Goal: Transaction & Acquisition: Purchase product/service

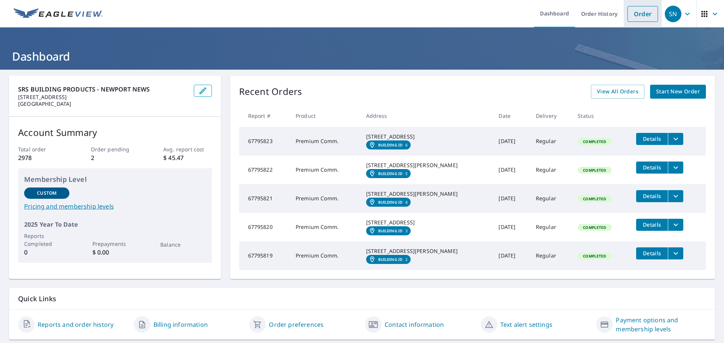
click at [633, 16] on link "Order" at bounding box center [642, 14] width 31 height 16
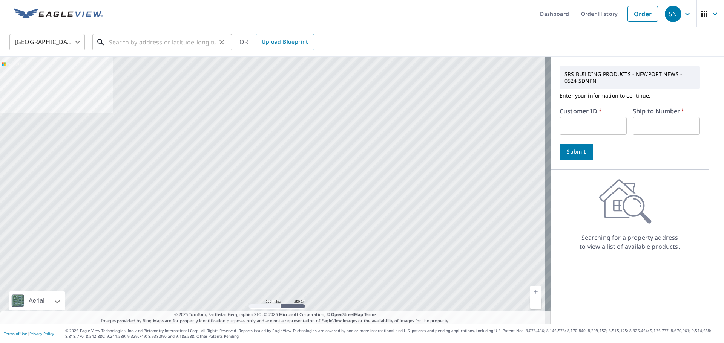
click at [129, 42] on input "text" at bounding box center [162, 42] width 107 height 21
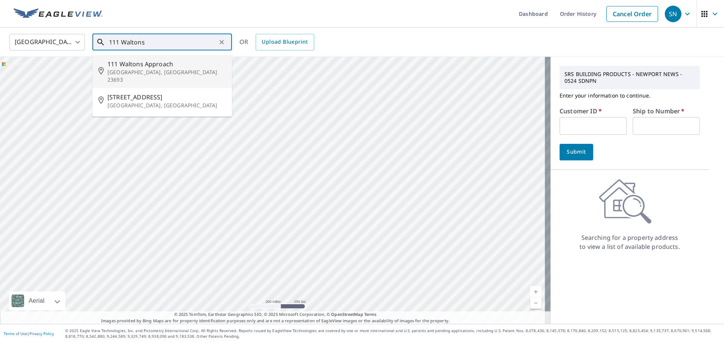
click at [143, 67] on span "111 Waltons Approach" at bounding box center [166, 64] width 118 height 9
type input "[STREET_ADDRESS]"
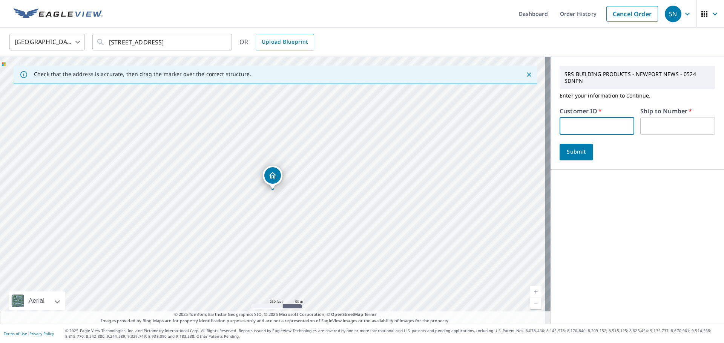
click at [577, 118] on input "text" at bounding box center [596, 126] width 75 height 18
type input "ROF524"
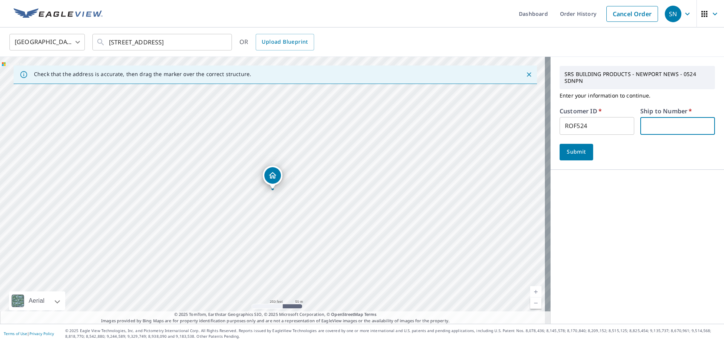
click at [655, 125] on input "text" at bounding box center [677, 126] width 75 height 18
type input "1"
click at [575, 152] on span "Submit" at bounding box center [575, 151] width 21 height 9
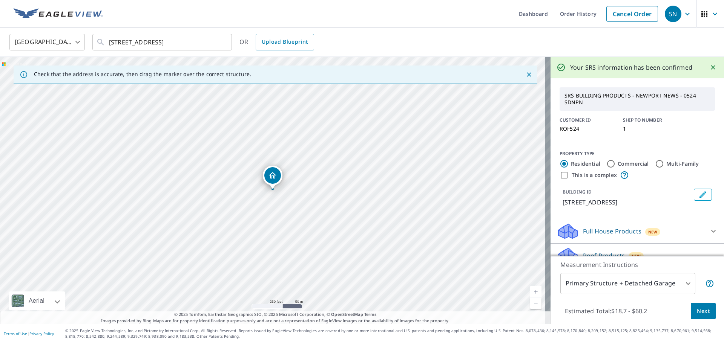
scroll to position [81, 0]
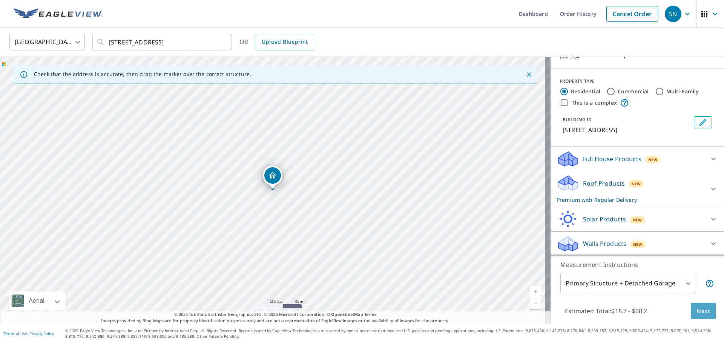
click at [696, 313] on span "Next" at bounding box center [702, 311] width 13 height 9
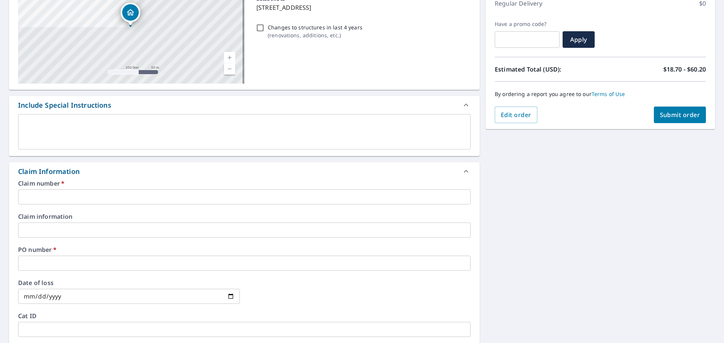
scroll to position [113, 0]
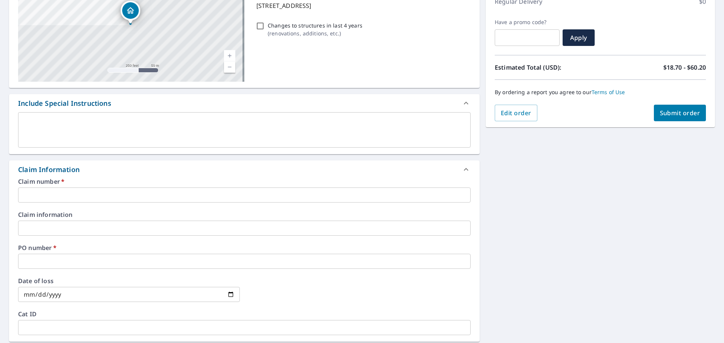
click at [39, 196] on input "text" at bounding box center [244, 195] width 452 height 15
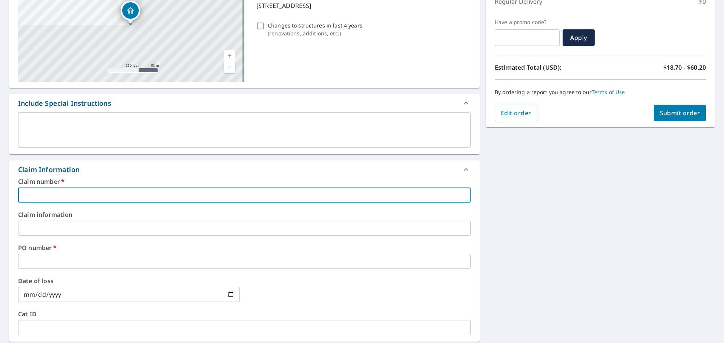
type input "ROF524"
checkbox input "true"
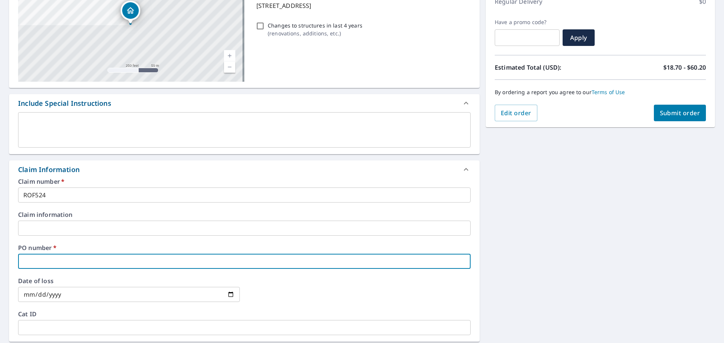
click at [51, 265] on input "text" at bounding box center [244, 261] width 452 height 15
type input "1"
checkbox input "true"
type input "11"
checkbox input "true"
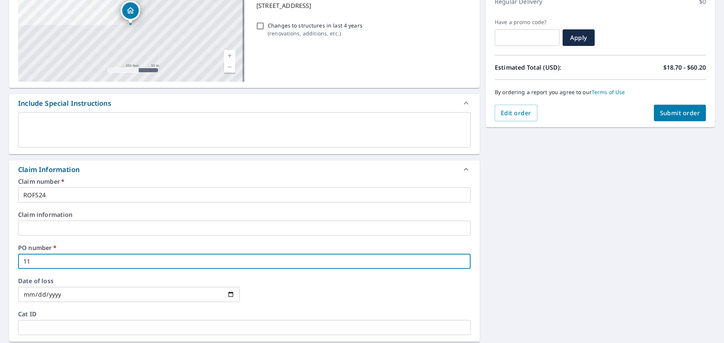
type input "111"
checkbox input "true"
type input "111"
checkbox input "true"
type input "111 W"
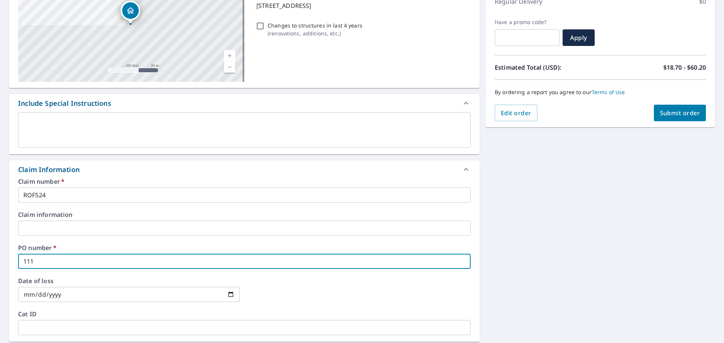
checkbox input "true"
type input "111 Wa"
checkbox input "true"
type input "111 Wal"
checkbox input "true"
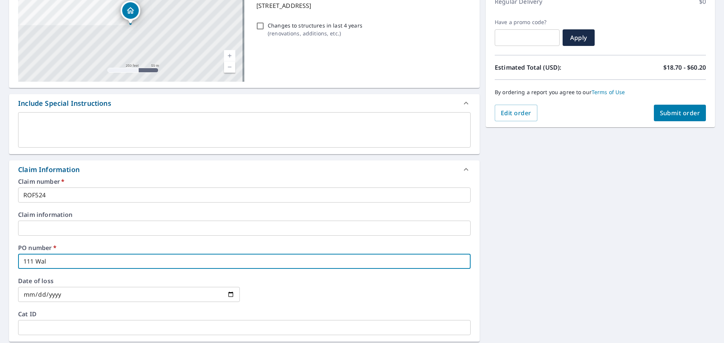
type input "111 [PERSON_NAME]"
checkbox input "true"
type input "111 [PERSON_NAME]"
checkbox input "true"
type input "111 [PERSON_NAME]"
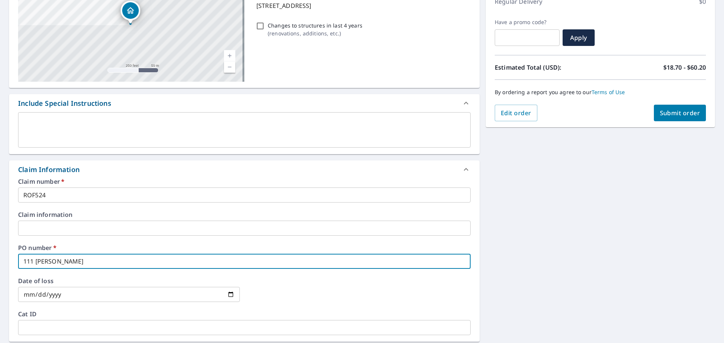
checkbox input "true"
type input "111 Waltons"
checkbox input "true"
type input "111 Waltons"
checkbox input "true"
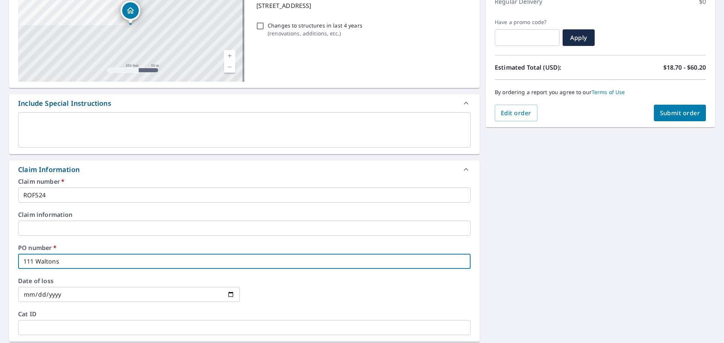
type input "111 Waltons A"
checkbox input "true"
type input "111 Waltons Ap"
checkbox input "true"
type input "111 Waltons App"
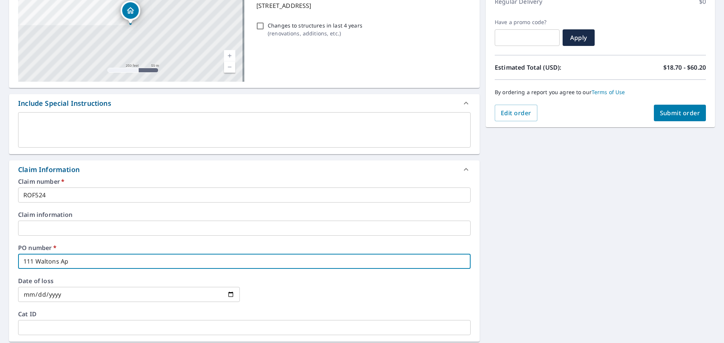
checkbox input "true"
type input "111 Waltons Appr"
checkbox input "true"
type input "111 Waltons Appro"
checkbox input "true"
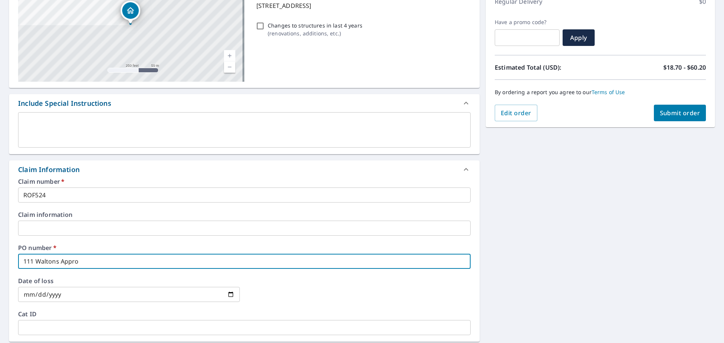
type input "111 Waltons Approa"
checkbox input "true"
type input "111 Waltons Approac"
checkbox input "true"
type input "111 Waltons Approach"
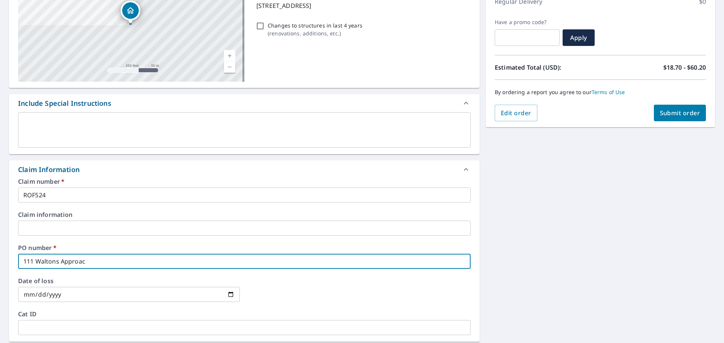
checkbox input "true"
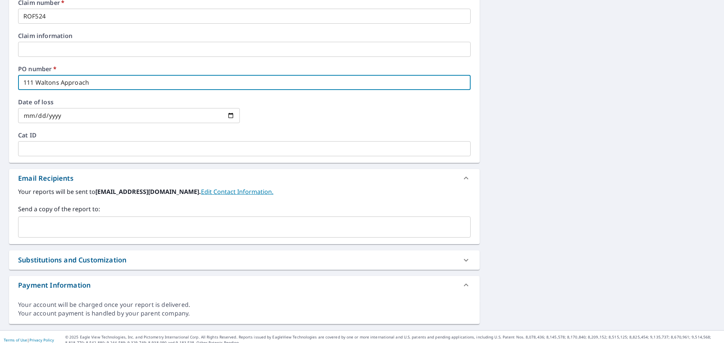
scroll to position [298, 0]
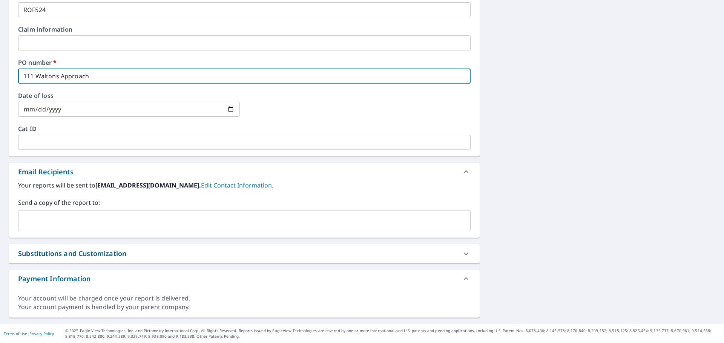
type input "111 Waltons Approach"
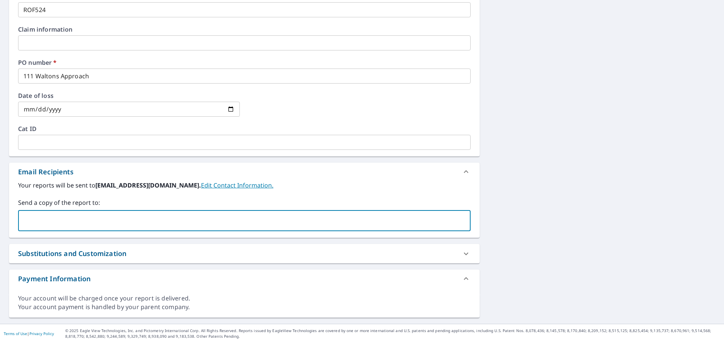
click at [45, 222] on input "text" at bounding box center [238, 221] width 434 height 14
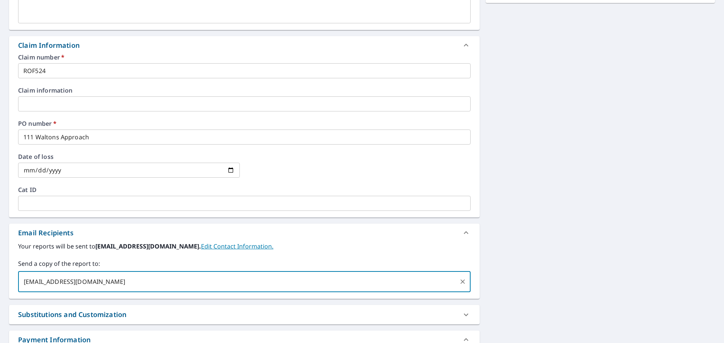
scroll to position [110, 0]
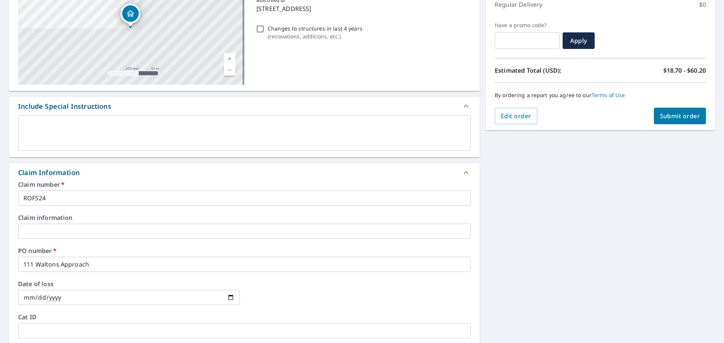
type input "[EMAIL_ADDRESS][DOMAIN_NAME]"
click at [678, 116] on span "Submit order" at bounding box center [680, 116] width 40 height 8
checkbox input "true"
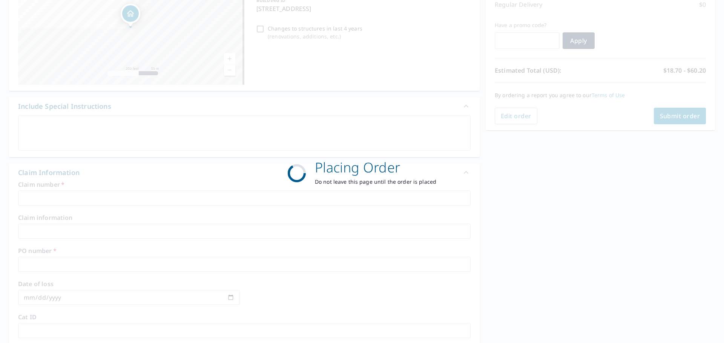
scroll to position [100, 0]
